Goal: Check status: Check status

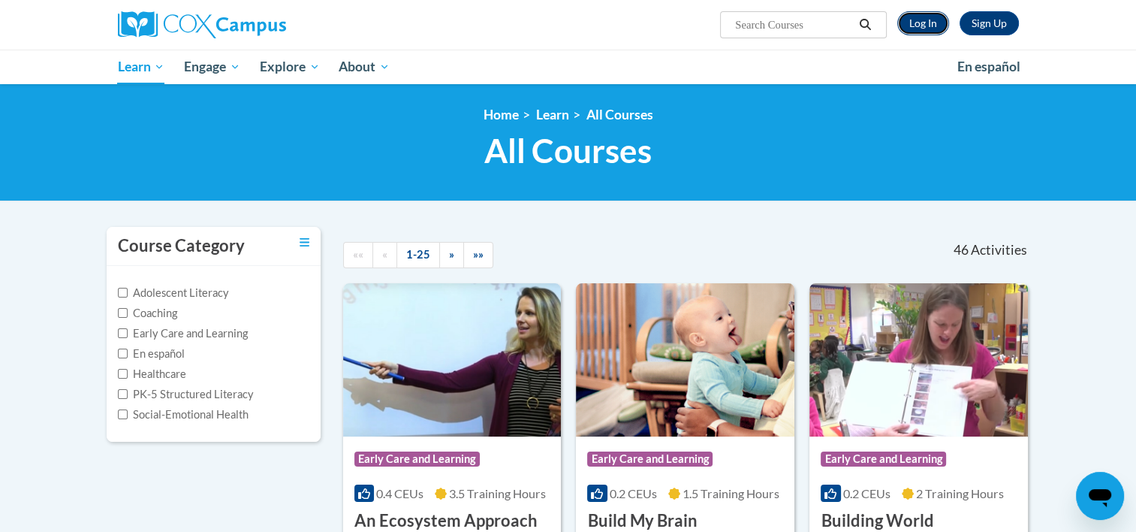
click at [915, 25] on link "Log In" at bounding box center [923, 23] width 52 height 24
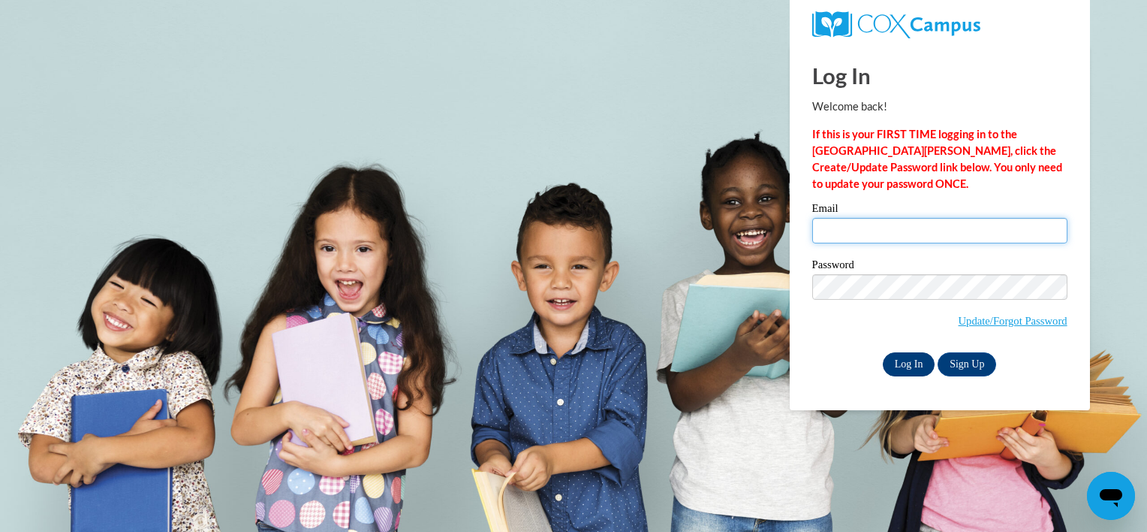
type input "karinajmiller94@gmail.com"
click at [909, 366] on input "Log In" at bounding box center [909, 364] width 53 height 24
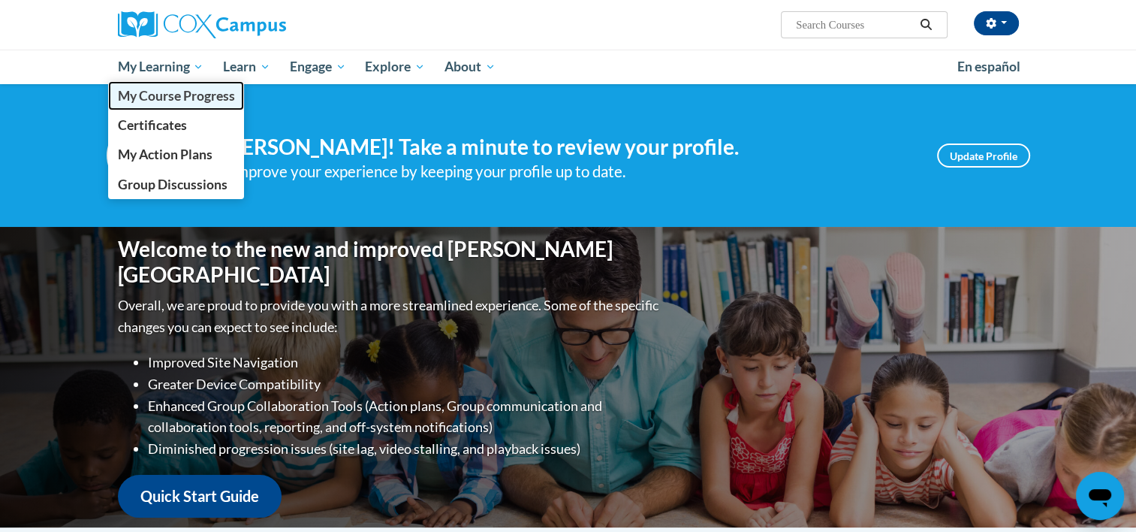
click at [193, 101] on span "My Course Progress" at bounding box center [175, 96] width 117 height 16
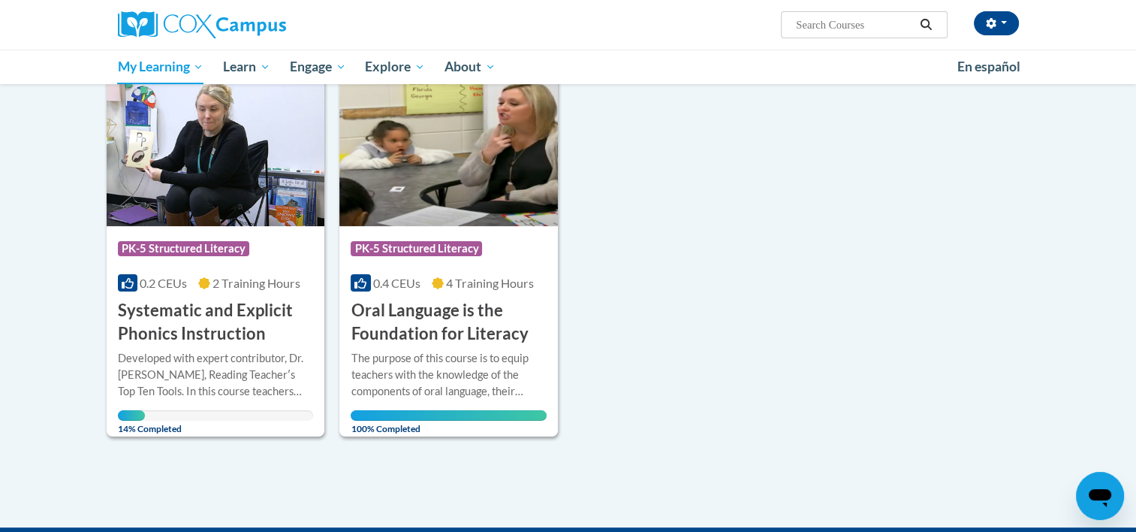
scroll to position [215, 0]
